Goal: Navigation & Orientation: Go to known website

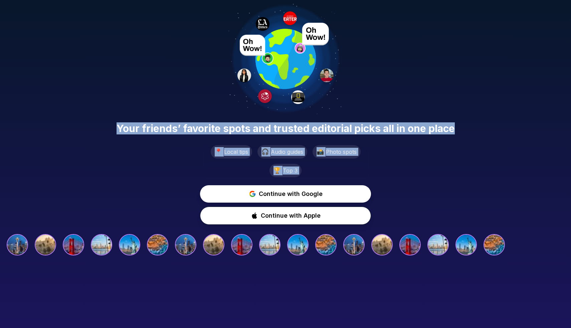
drag, startPoint x: 122, startPoint y: 130, endPoint x: 437, endPoint y: 182, distance: 319.9
click at [437, 182] on div "Your friends’ favorite spots and trusted editorial picks all in one place 📍 Loc…" at bounding box center [285, 129] width 571 height 259
drag, startPoint x: 390, startPoint y: 171, endPoint x: 129, endPoint y: 114, distance: 266.6
click at [129, 114] on div "Your friends’ favorite spots and trusted editorial picks all in one place 📍 Loc…" at bounding box center [285, 129] width 571 height 259
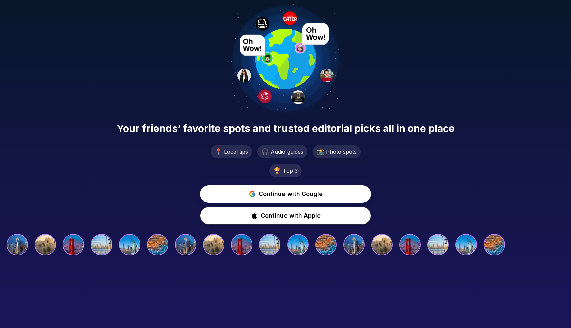
click at [129, 114] on div "Your friends’ favorite spots and trusted editorial picks all in one place 📍 Loc…" at bounding box center [285, 129] width 571 height 259
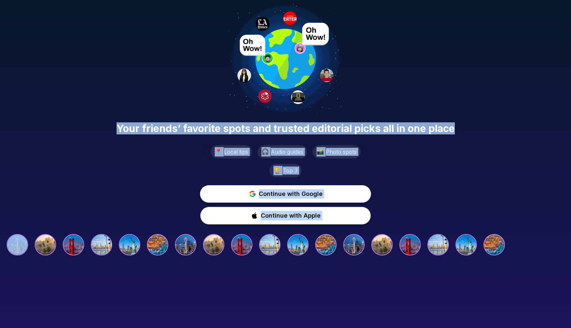
drag, startPoint x: 129, startPoint y: 114, endPoint x: 444, endPoint y: 212, distance: 330.0
click at [444, 212] on div "Your friends’ favorite spots and trusted editorial picks all in one place 📍 Loc…" at bounding box center [285, 129] width 571 height 259
click at [444, 212] on div "Continue with Google Continue with Apple" at bounding box center [285, 204] width 560 height 39
drag, startPoint x: 401, startPoint y: 201, endPoint x: 95, endPoint y: 104, distance: 321.0
click at [95, 104] on div "Your friends’ favorite spots and trusted editorial picks all in one place 📍 Loc…" at bounding box center [285, 129] width 571 height 259
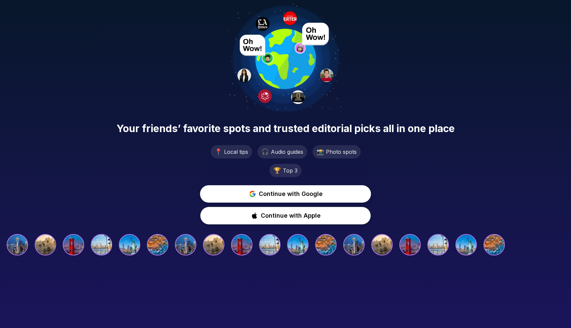
click at [95, 104] on div "Your friends’ favorite spots and trusted editorial picks all in one place 📍 Loc…" at bounding box center [285, 129] width 571 height 259
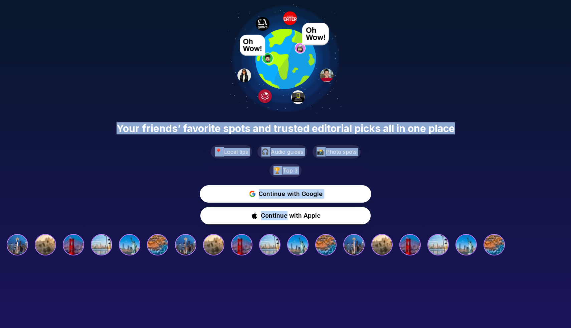
drag, startPoint x: 107, startPoint y: 110, endPoint x: 439, endPoint y: 210, distance: 346.7
click at [439, 210] on div "Your friends’ favorite spots and trusted editorial picks all in one place 📍 Loc…" at bounding box center [285, 129] width 571 height 259
click at [439, 210] on div "Continue with Google Continue with Apple" at bounding box center [285, 204] width 560 height 39
drag, startPoint x: 116, startPoint y: 123, endPoint x: 399, endPoint y: 169, distance: 287.5
click at [399, 168] on div "Your friends’ favorite spots and trusted editorial picks all in one place 📍 Loc…" at bounding box center [285, 129] width 571 height 259
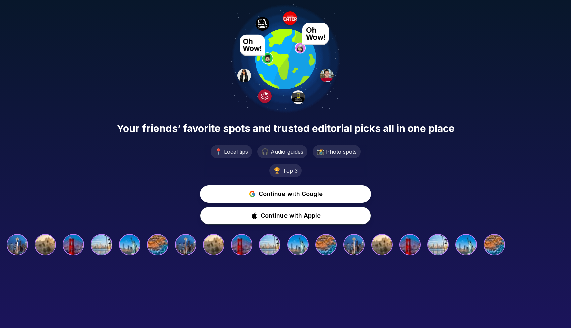
drag, startPoint x: 422, startPoint y: 180, endPoint x: 413, endPoint y: 176, distance: 9.9
click at [422, 180] on div "Your friends’ favorite spots and trusted editorial picks all in one place 📍 Loc…" at bounding box center [285, 129] width 571 height 259
